Goal: Transaction & Acquisition: Purchase product/service

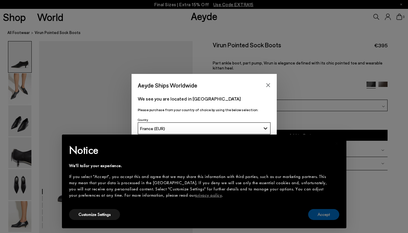
click at [323, 220] on button "Accept" at bounding box center [323, 214] width 31 height 11
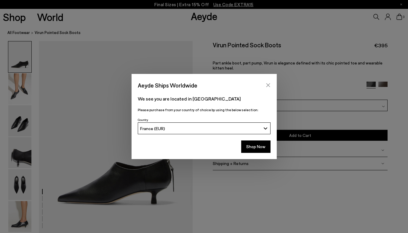
click at [268, 87] on icon "Close" at bounding box center [267, 85] width 5 height 5
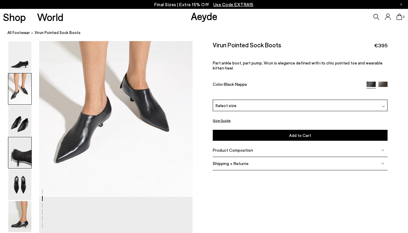
scroll to position [264, 0]
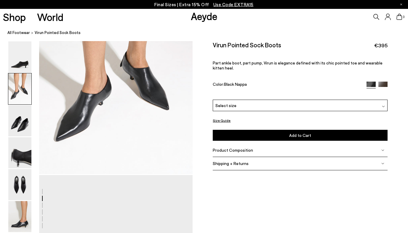
click at [383, 82] on img at bounding box center [382, 86] width 9 height 9
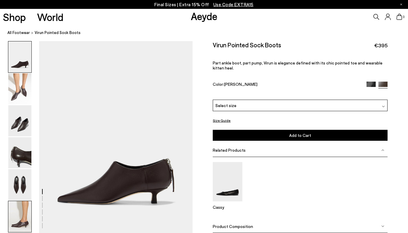
click at [20, 215] on img at bounding box center [19, 216] width 23 height 31
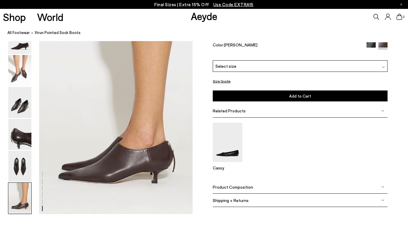
scroll to position [1054, 0]
